Goal: Task Accomplishment & Management: Manage account settings

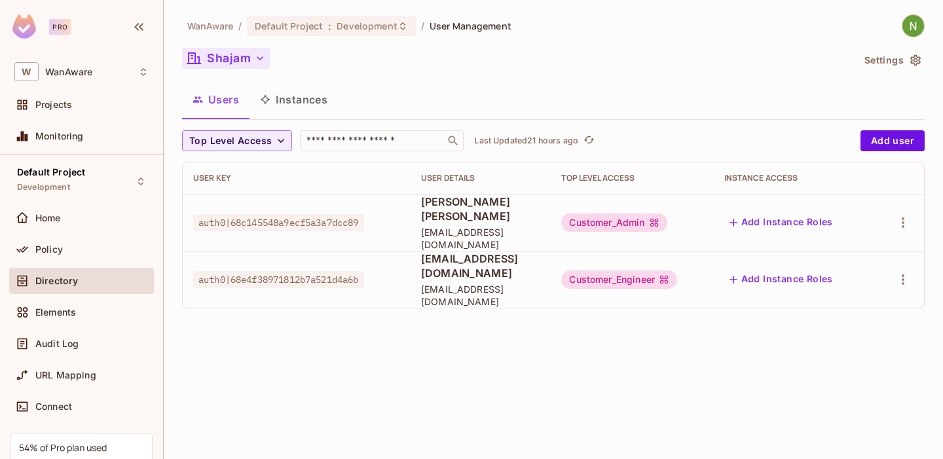
click at [210, 61] on button "Shajam" at bounding box center [226, 58] width 88 height 21
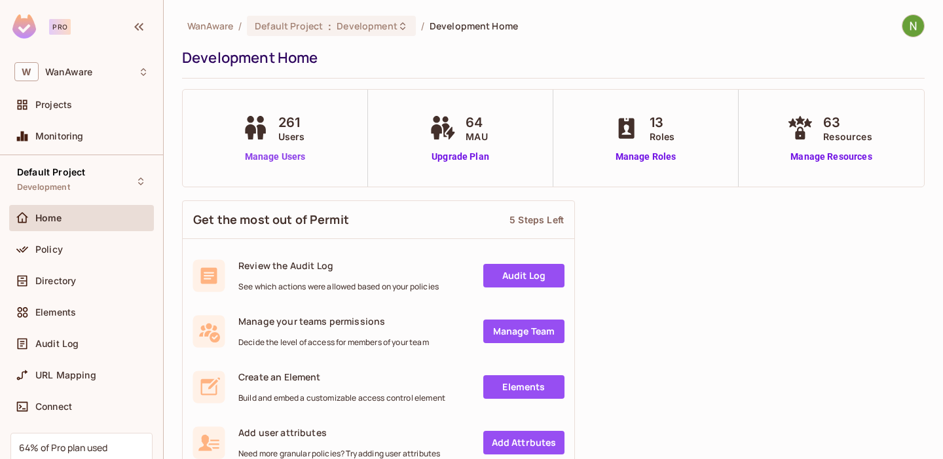
click at [260, 161] on link "Manage Users" at bounding box center [275, 157] width 73 height 14
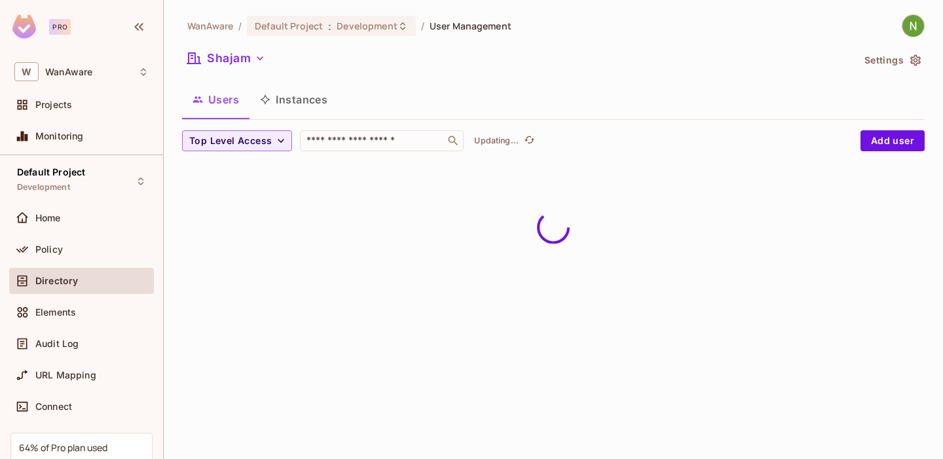
click at [249, 67] on button "Shajam" at bounding box center [226, 58] width 88 height 21
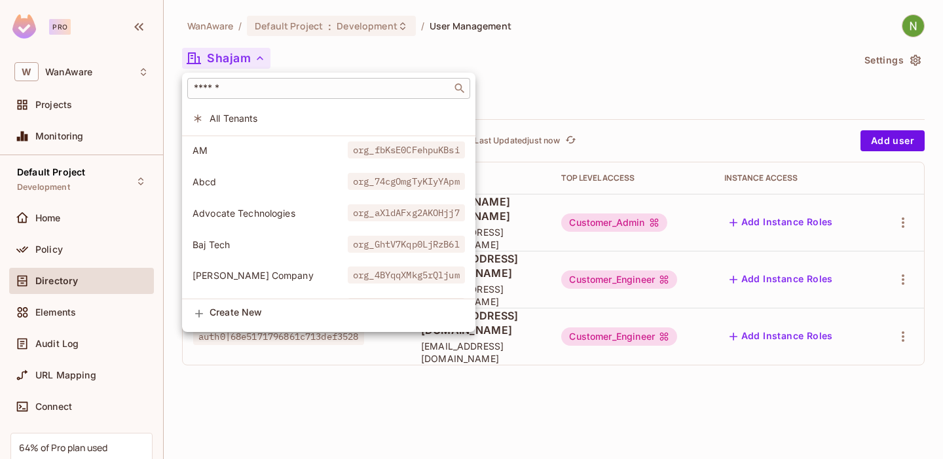
click at [238, 95] on div "​" at bounding box center [328, 88] width 283 height 21
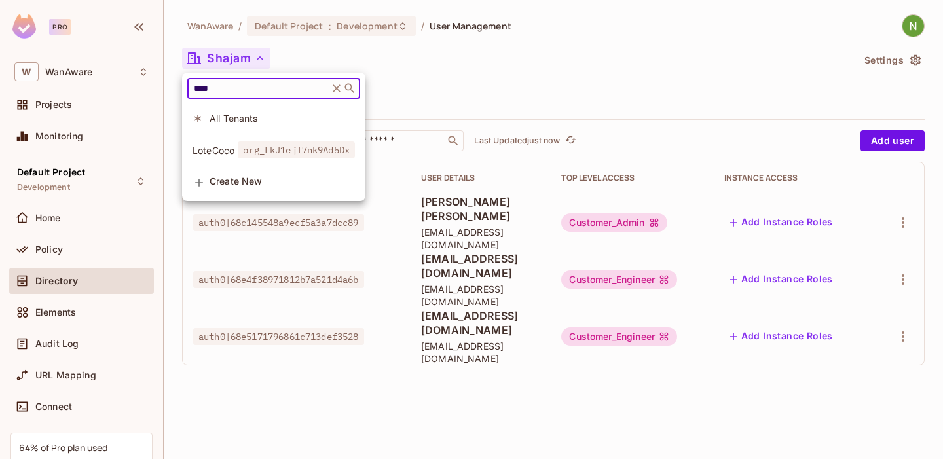
type input "****"
click at [216, 151] on span "LoteCoco" at bounding box center [215, 150] width 45 height 12
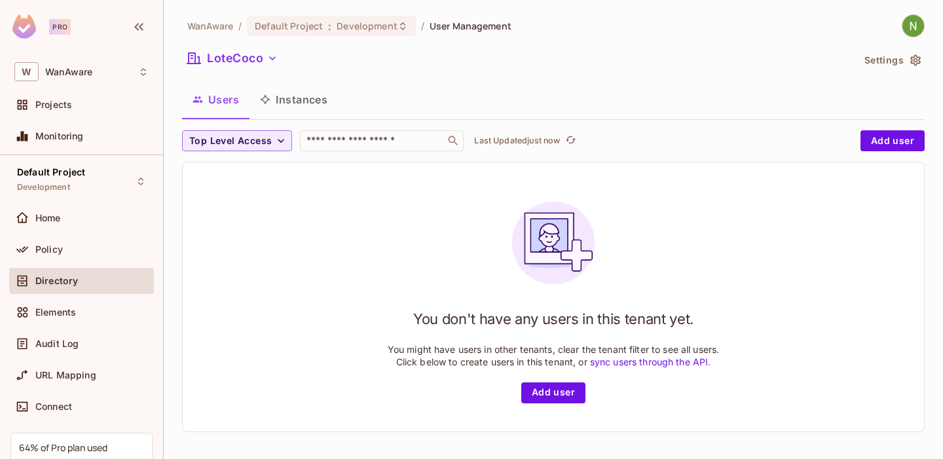
scroll to position [2, 0]
